Goal: Task Accomplishment & Management: Manage account settings

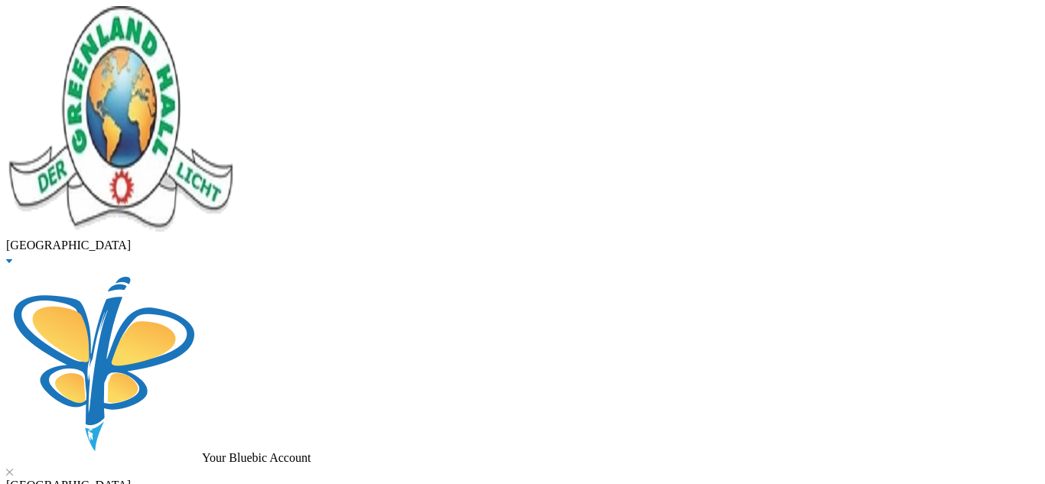
drag, startPoint x: 292, startPoint y: 113, endPoint x: 55, endPoint y: 200, distance: 252.5
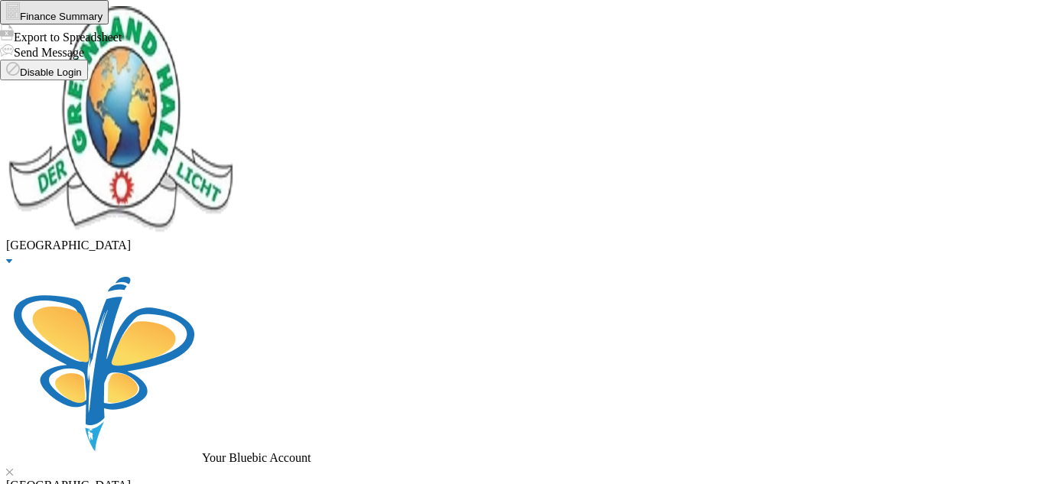
drag, startPoint x: 327, startPoint y: 129, endPoint x: 0, endPoint y: 299, distance: 368.7
type input "oduwole"
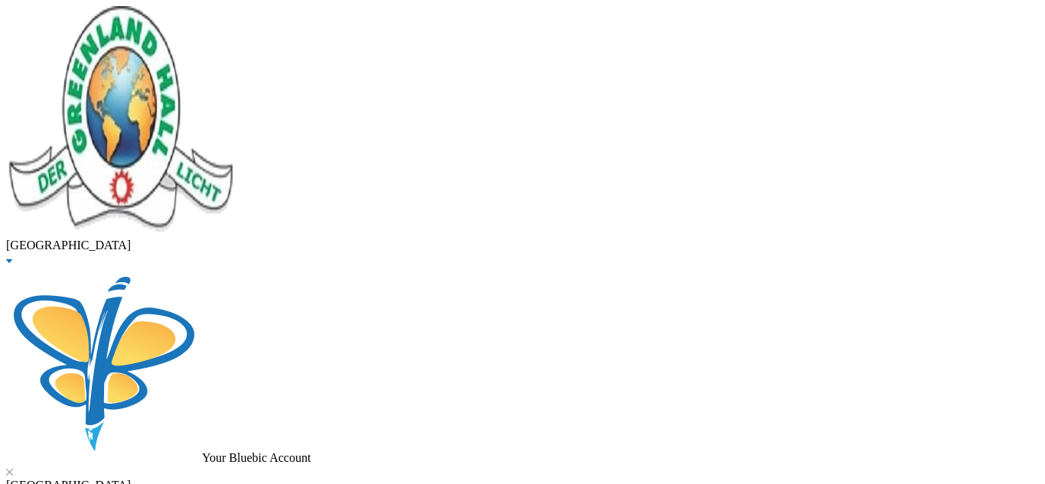
click at [71, 45] on button "OK" at bounding box center [57, 37] width 27 height 16
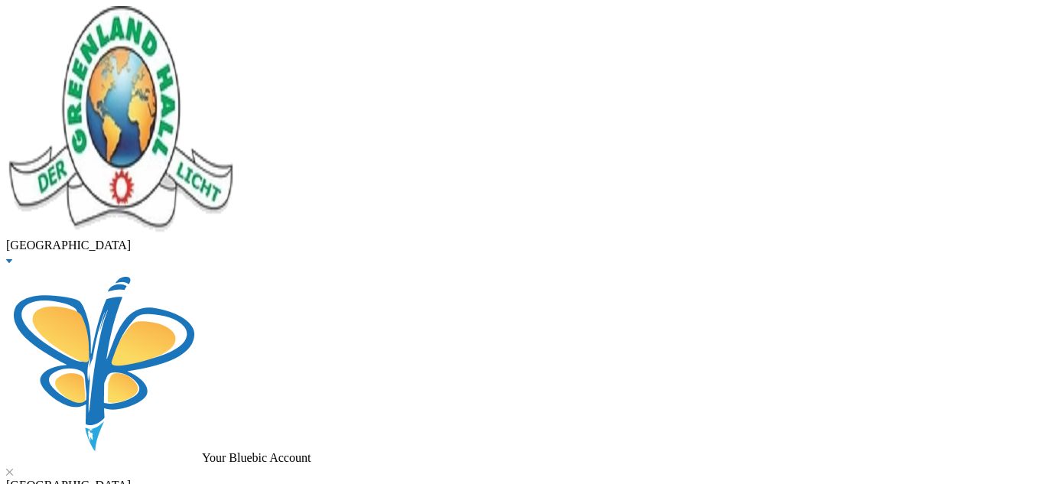
checkbox input "true"
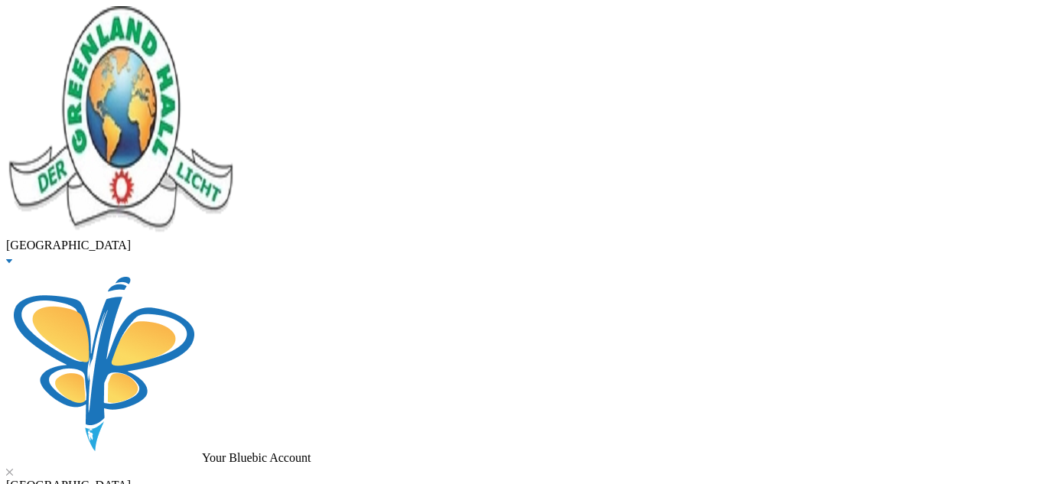
scroll to position [0, 0]
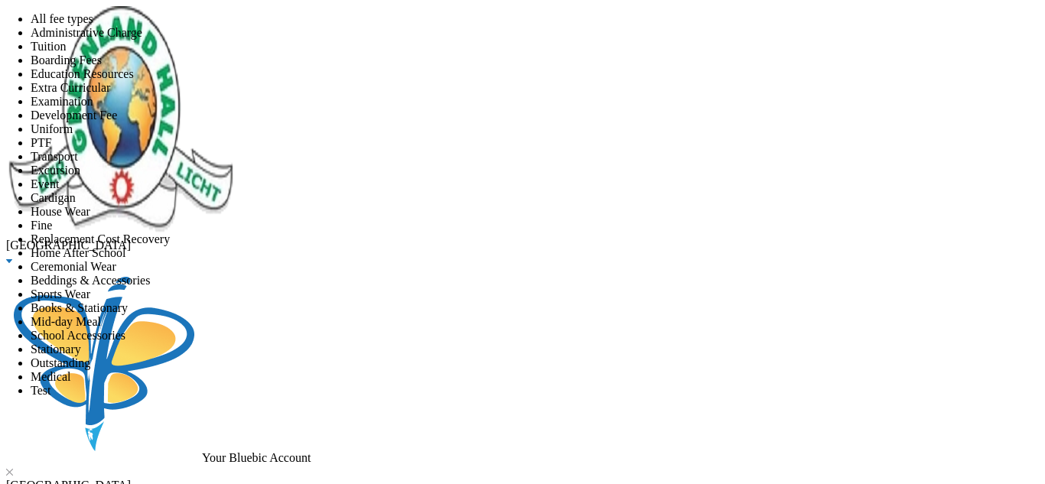
click at [67, 53] on span "Tuition" at bounding box center [49, 46] width 36 height 13
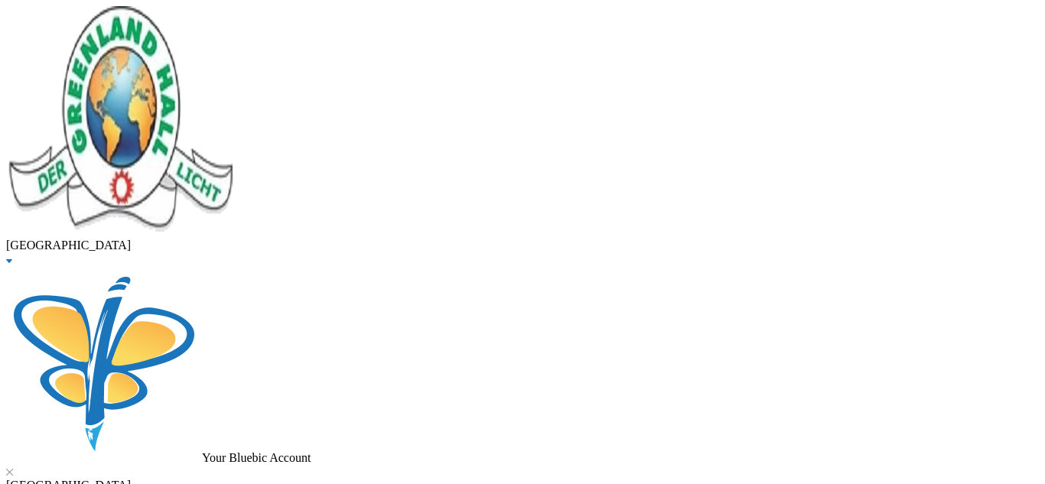
scroll to position [28, 0]
click at [181, 16] on button "Assign to ( 3 ) selected students" at bounding box center [106, 8] width 152 height 16
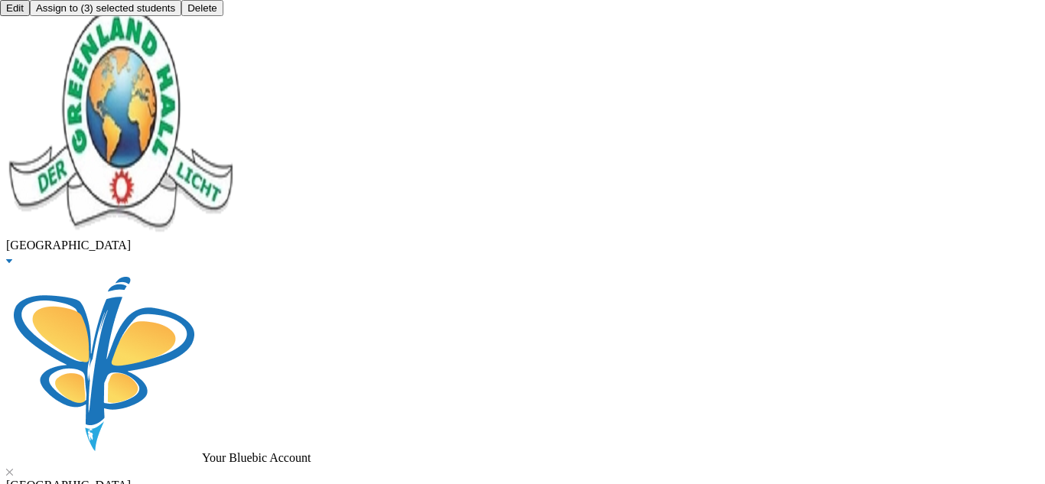
checkbox input "true"
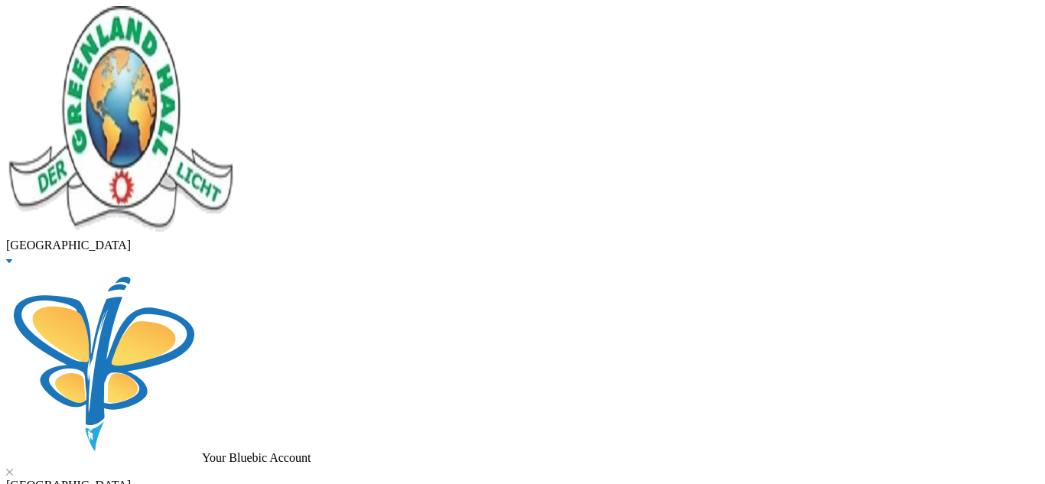
checkbox input "false"
checkbox input "true"
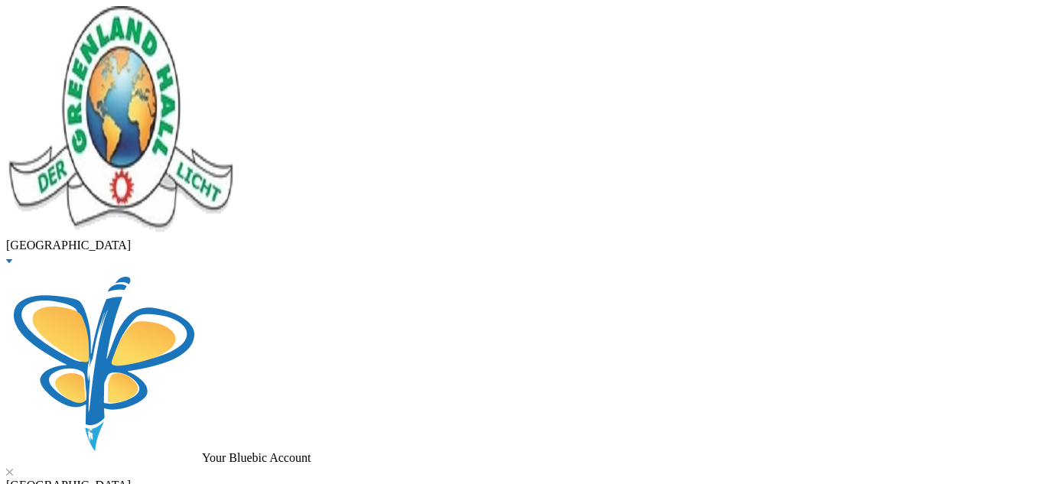
scroll to position [132, 0]
click at [181, 16] on button "Assign to ( 1 ) selected students" at bounding box center [106, 8] width 152 height 16
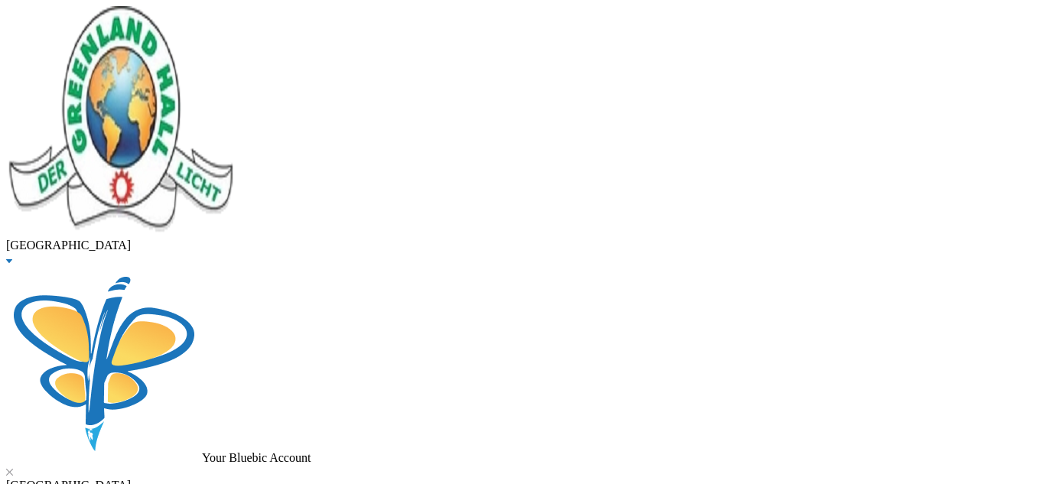
drag, startPoint x: 506, startPoint y: 122, endPoint x: 729, endPoint y: 5, distance: 251.6
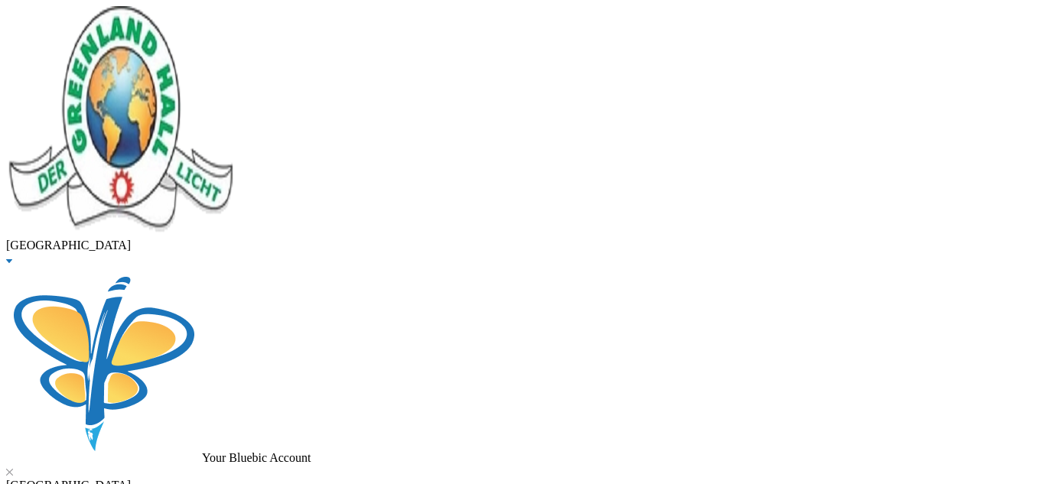
drag, startPoint x: 305, startPoint y: 127, endPoint x: 139, endPoint y: 126, distance: 166.1
type input "GABRIEL"
